Goal: Check status: Check status

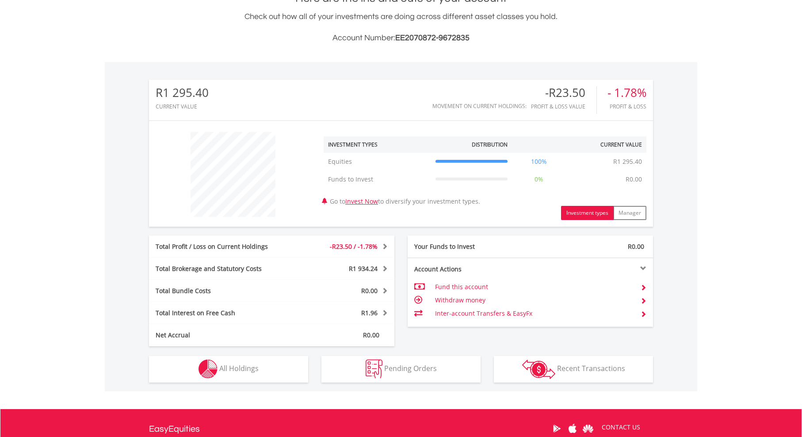
scroll to position [221, 0]
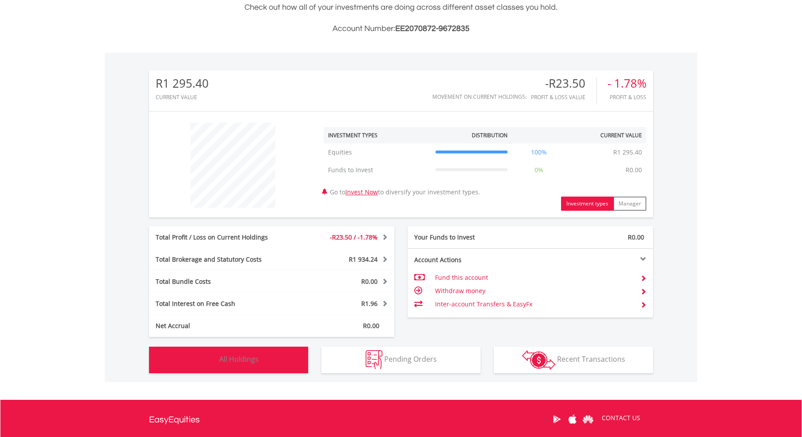
click at [276, 356] on button "Holdings All Holdings" at bounding box center [228, 359] width 159 height 27
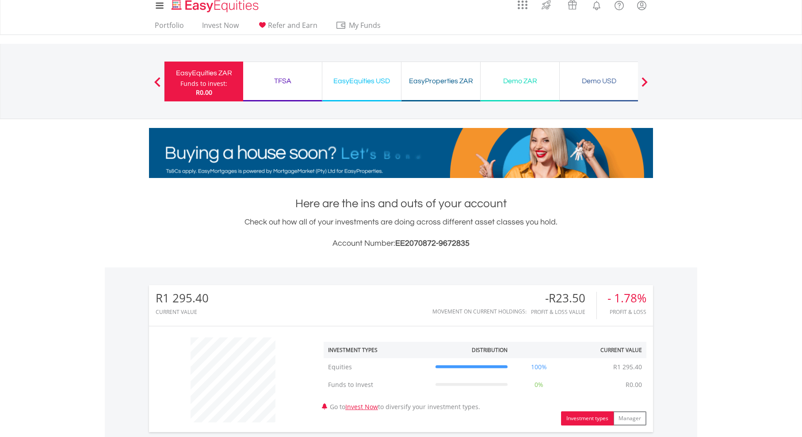
scroll to position [0, 0]
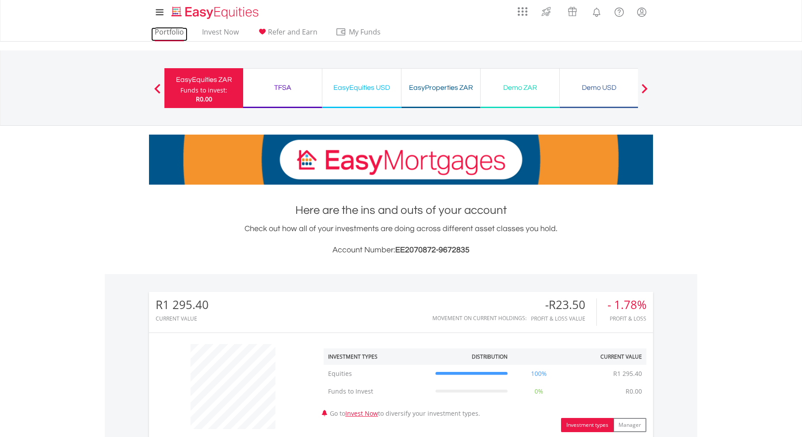
click at [173, 32] on link "Portfolio" at bounding box center [169, 34] width 36 height 14
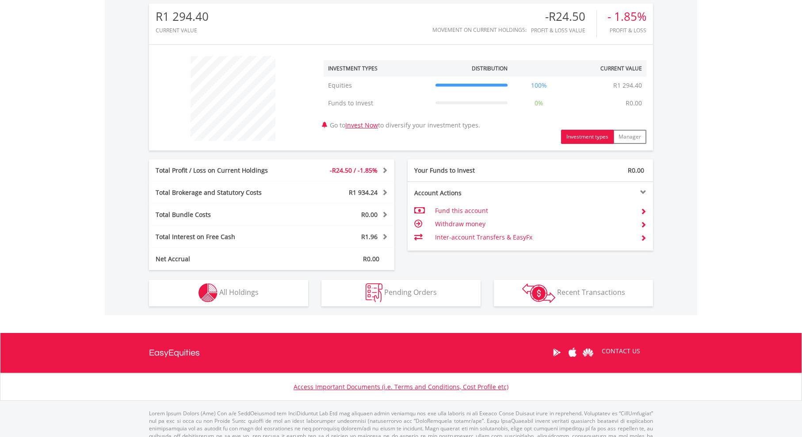
scroll to position [310, 0]
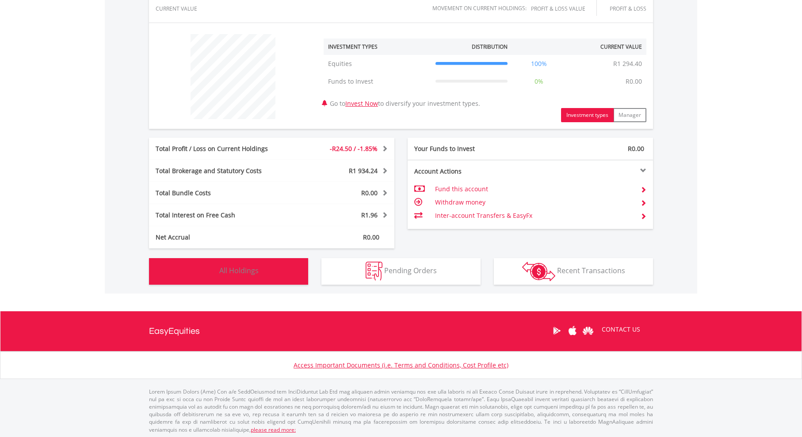
click at [273, 277] on button "Holdings All Holdings" at bounding box center [228, 271] width 159 height 27
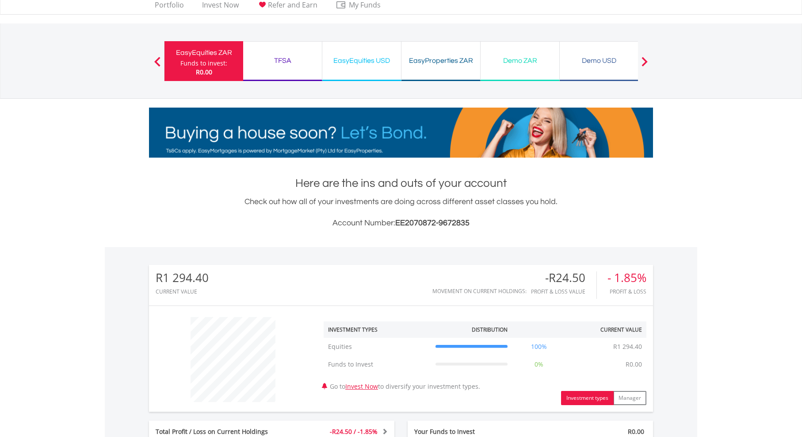
scroll to position [0, 0]
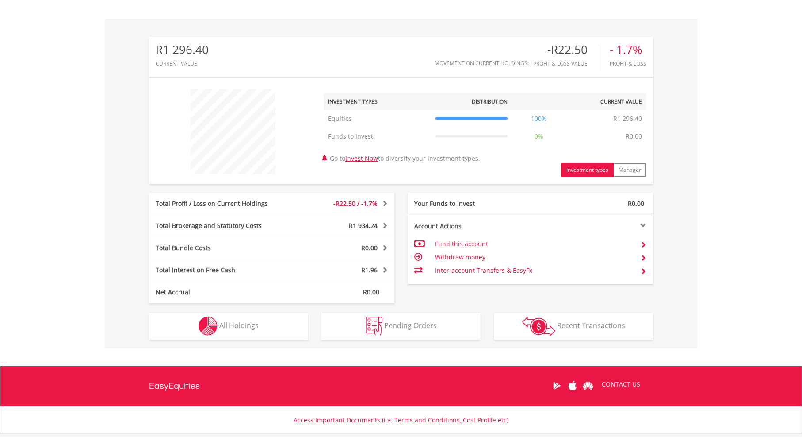
scroll to position [265, 0]
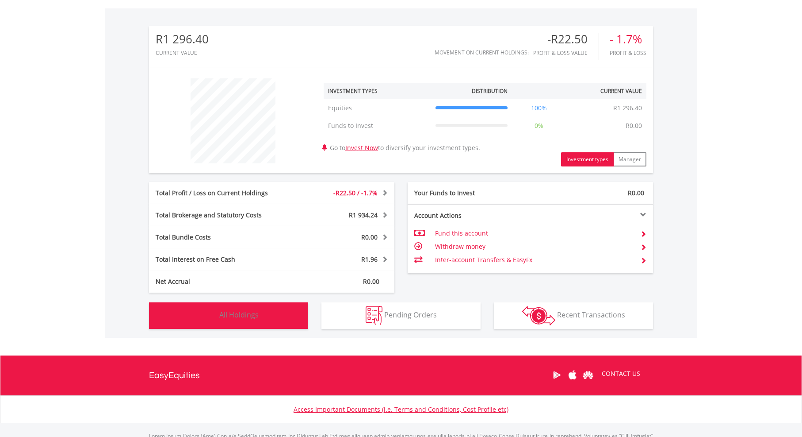
click at [275, 313] on button "Holdings All Holdings" at bounding box center [228, 315] width 159 height 27
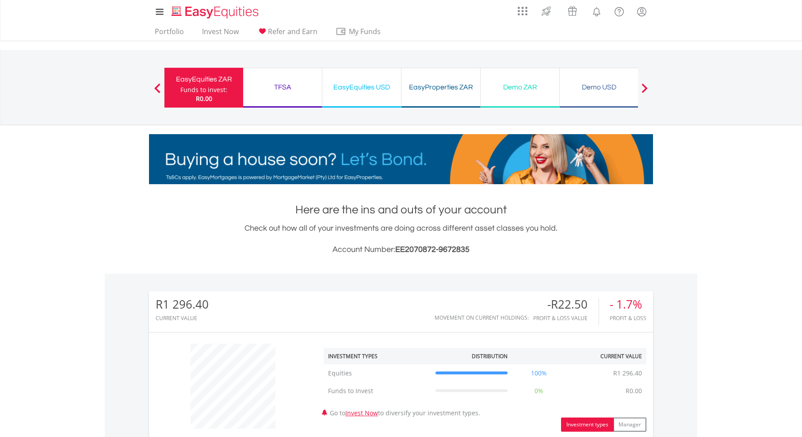
scroll to position [0, 0]
